Goal: Information Seeking & Learning: Check status

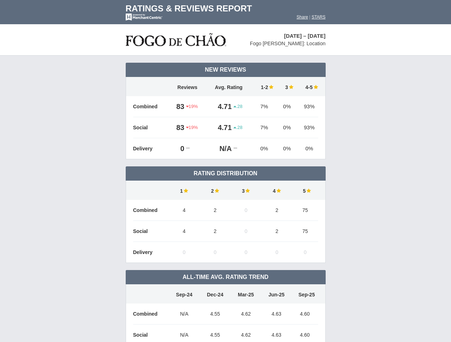
click at [225, 171] on td "Rating Distribution" at bounding box center [226, 174] width 200 height 14
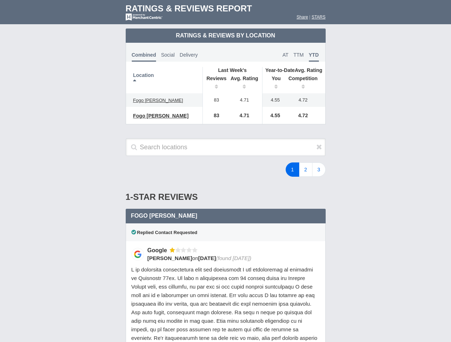
scroll to position [346, 0]
click at [225, 171] on div "1 2 3" at bounding box center [270, 170] width 125 height 14
click at [164, 80] on th "Location" at bounding box center [164, 80] width 77 height 26
click at [225, 171] on div "1 2 3" at bounding box center [270, 170] width 125 height 14
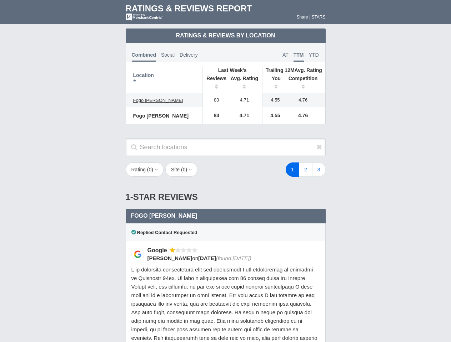
click at [164, 80] on th "Location" at bounding box center [164, 80] width 77 height 26
